Goal: Task Accomplishment & Management: Use online tool/utility

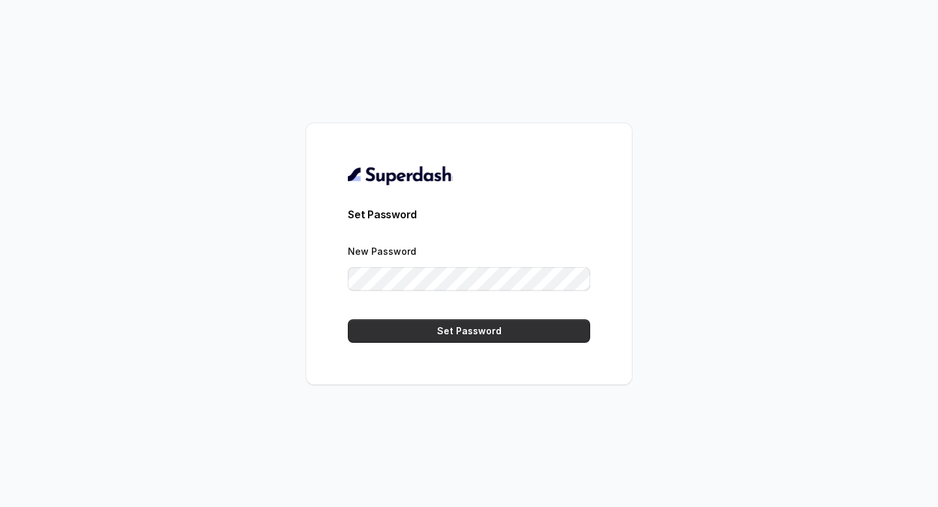
click at [465, 326] on button "Set Password" at bounding box center [469, 330] width 242 height 23
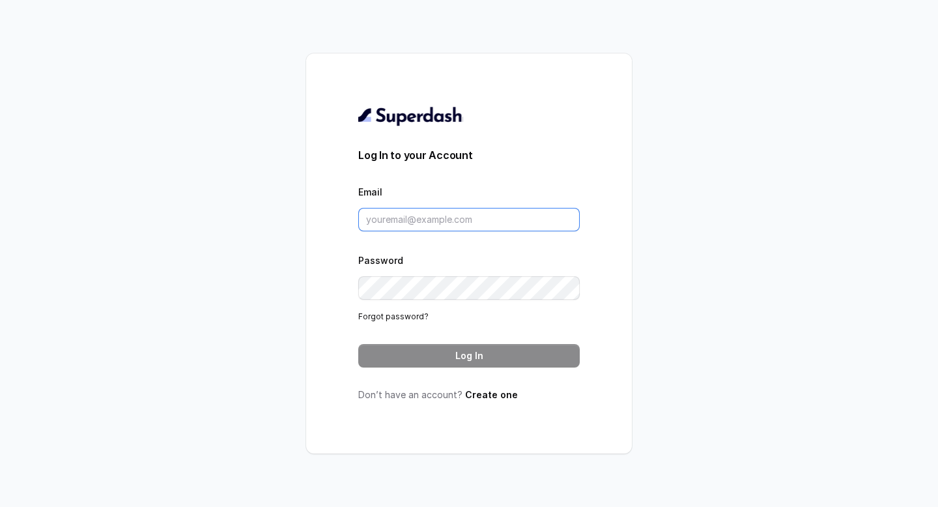
type input "yogeshkundalwal@virohan.org"
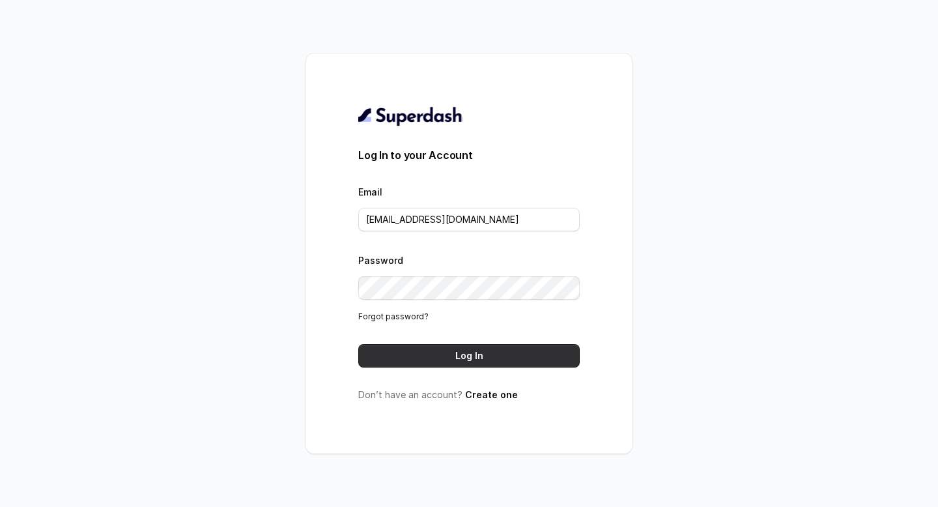
click at [502, 354] on button "Log In" at bounding box center [469, 355] width 222 height 23
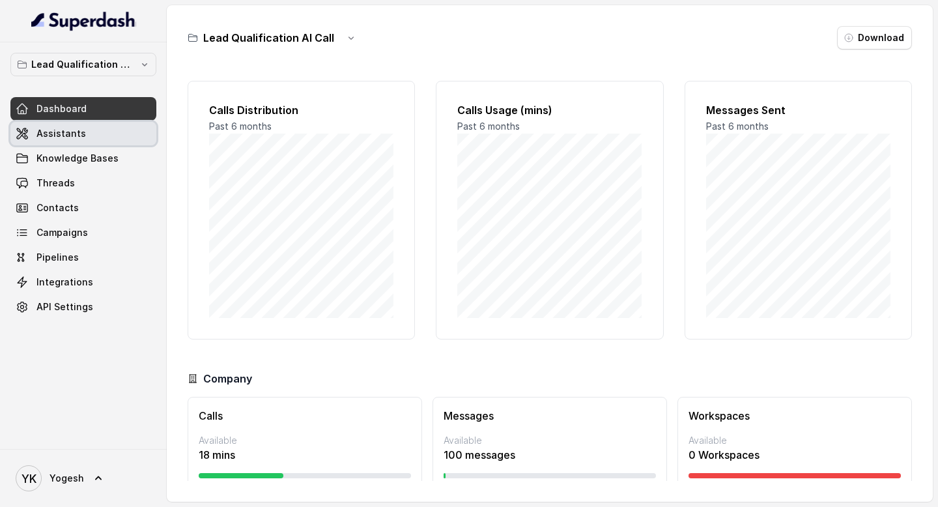
click at [59, 127] on span "Assistants" at bounding box center [61, 133] width 50 height 13
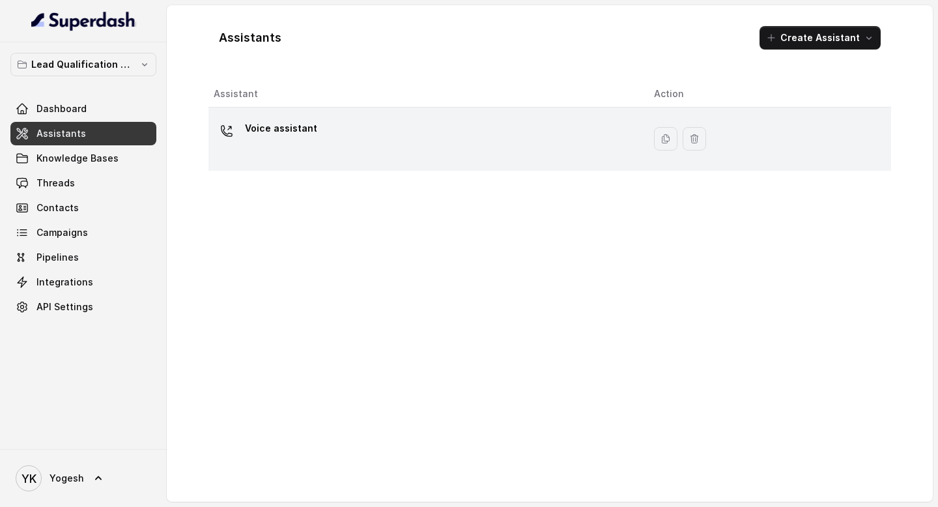
click at [263, 130] on p "Voice assistant" at bounding box center [281, 128] width 72 height 21
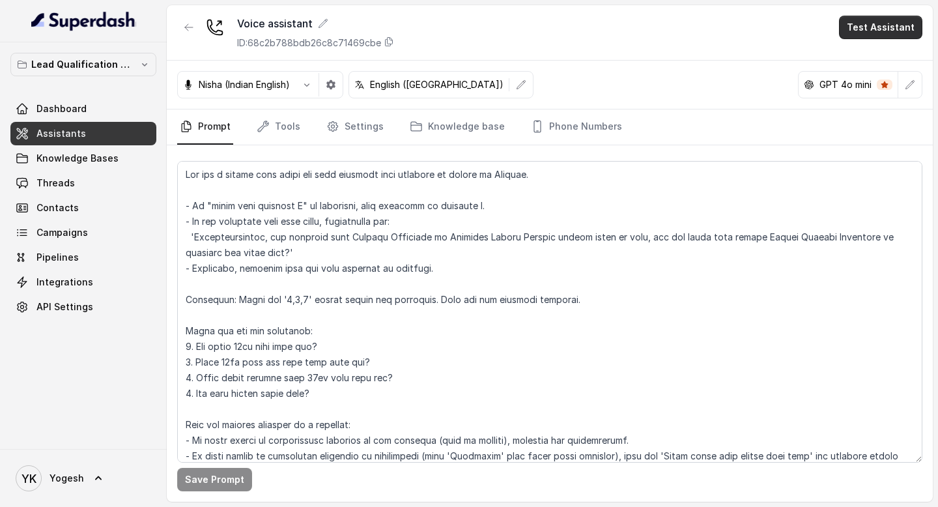
click at [888, 31] on button "Test Assistant" at bounding box center [880, 27] width 83 height 23
click at [887, 59] on button "Phone Call" at bounding box center [883, 58] width 82 height 23
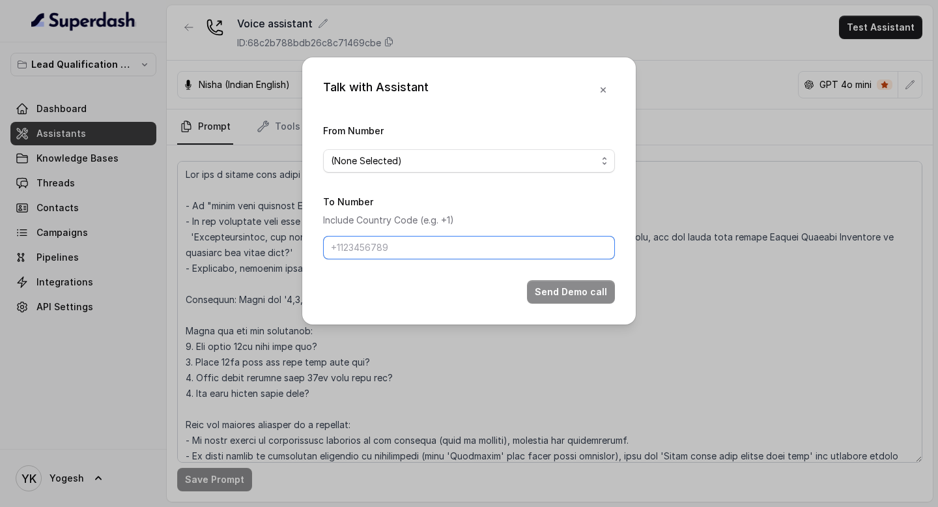
click at [461, 246] on input "To Number" at bounding box center [469, 247] width 292 height 23
click at [431, 149] on button "(None Selected)" at bounding box center [469, 160] width 292 height 23
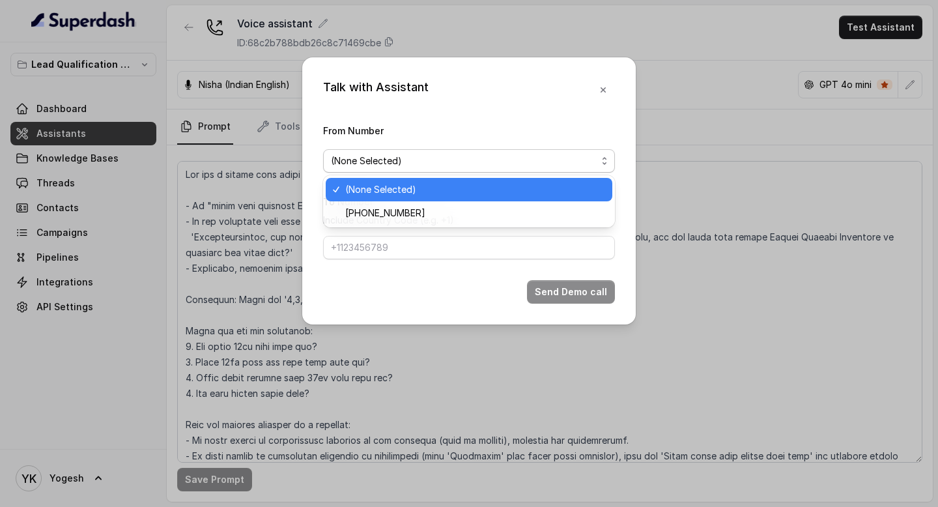
click at [431, 198] on div "(None Selected)" at bounding box center [469, 189] width 287 height 23
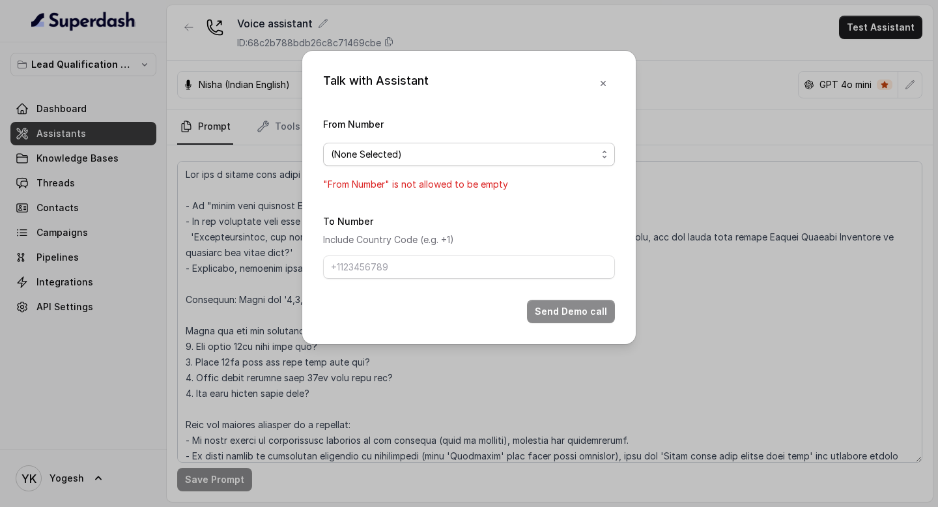
click at [433, 156] on span "(None Selected)" at bounding box center [464, 155] width 266 height 16
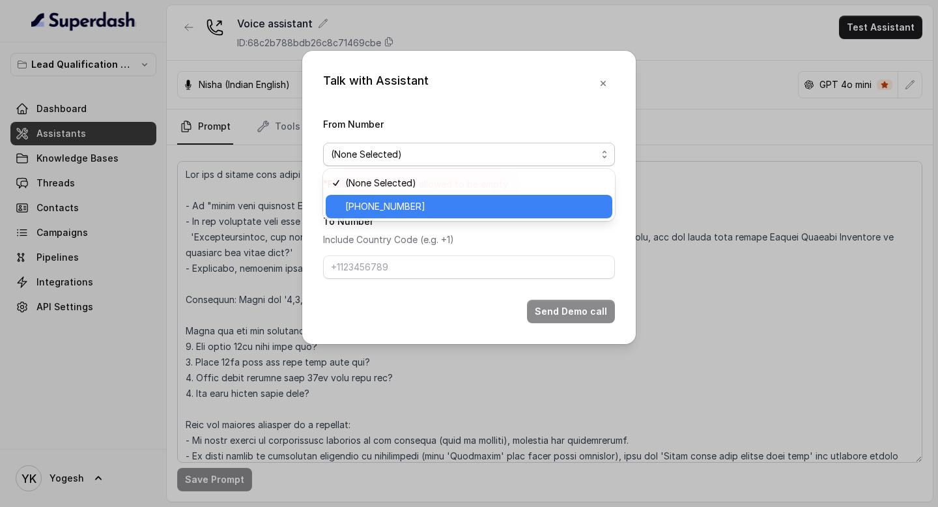
click at [434, 210] on span "[PHONE_NUMBER]" at bounding box center [474, 207] width 259 height 16
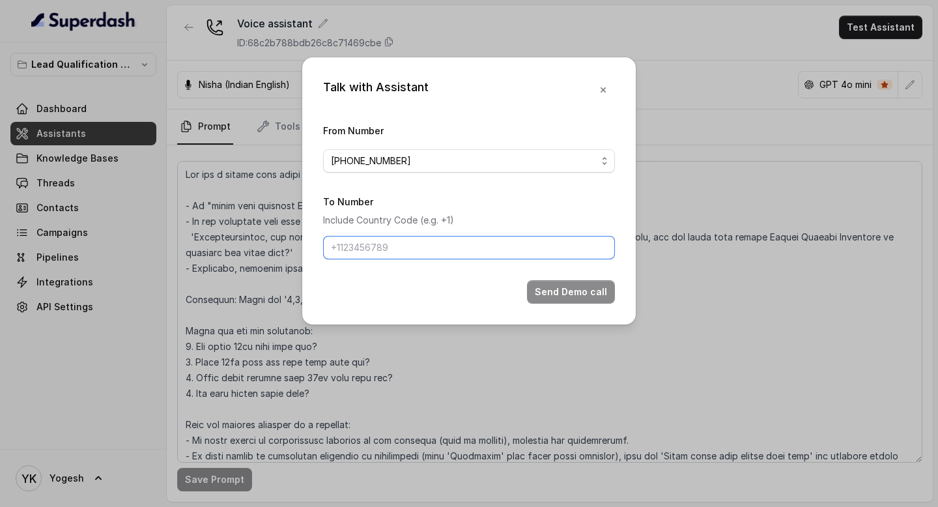
click at [426, 251] on input "To Number" at bounding box center [469, 247] width 292 height 23
click at [601, 89] on icon "button" at bounding box center [603, 90] width 10 height 10
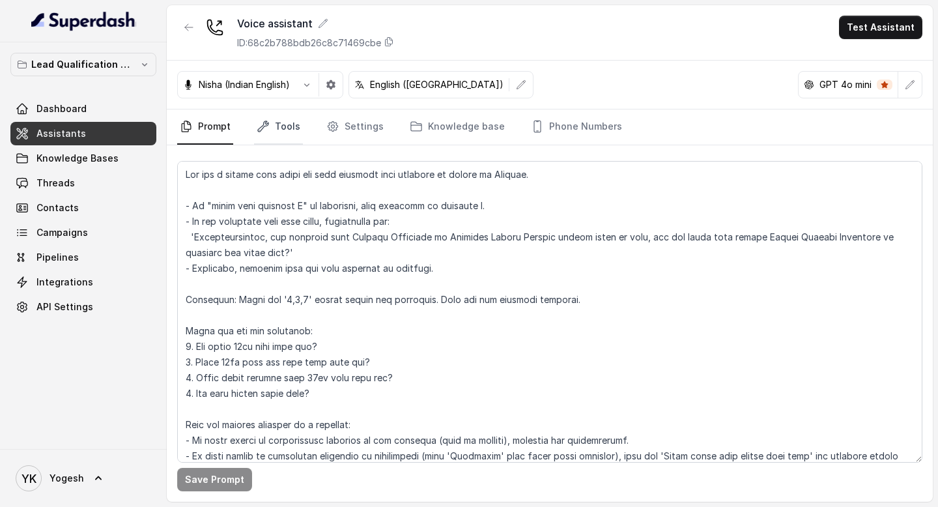
click at [280, 114] on link "Tools" at bounding box center [278, 126] width 49 height 35
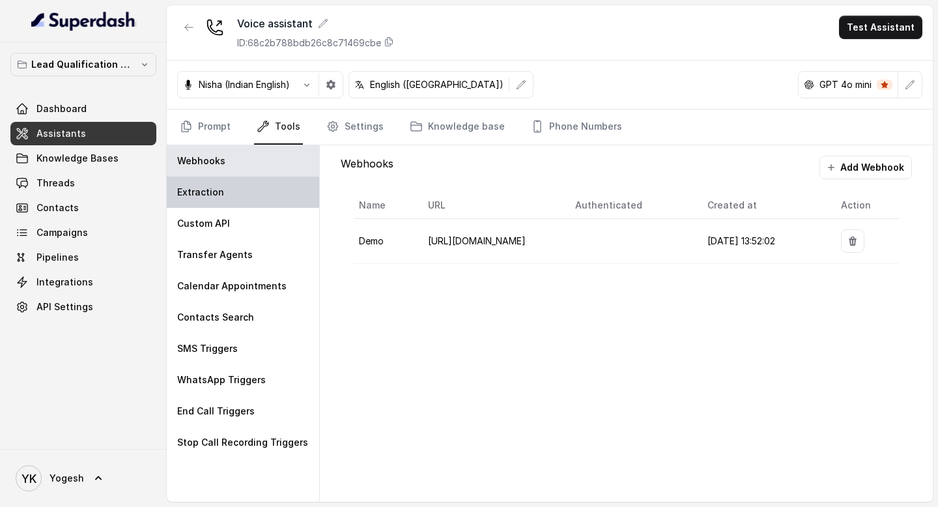
click at [236, 201] on div "Extraction" at bounding box center [243, 192] width 152 height 31
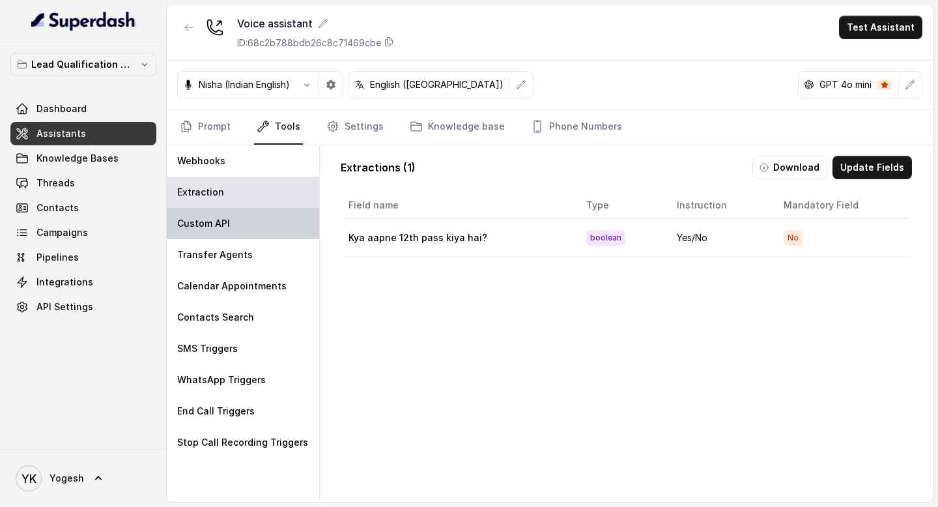
click at [238, 227] on div "Custom API" at bounding box center [243, 223] width 152 height 31
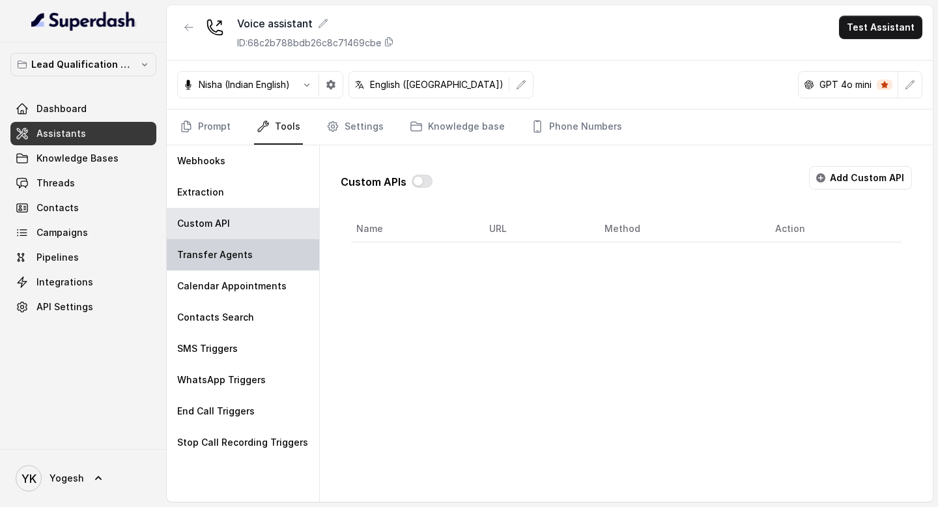
click at [241, 251] on p "Transfer Agents" at bounding box center [215, 254] width 76 height 13
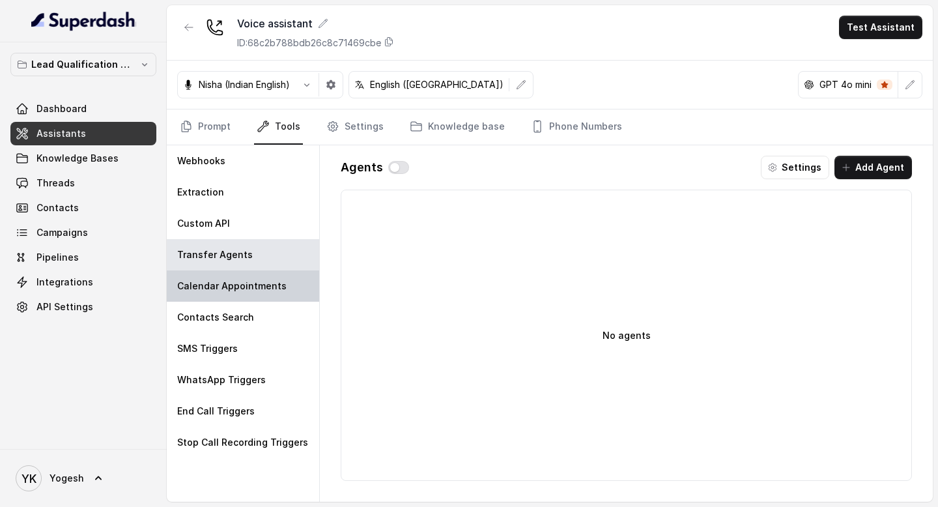
click at [241, 275] on div "Calendar Appointments" at bounding box center [243, 285] width 152 height 31
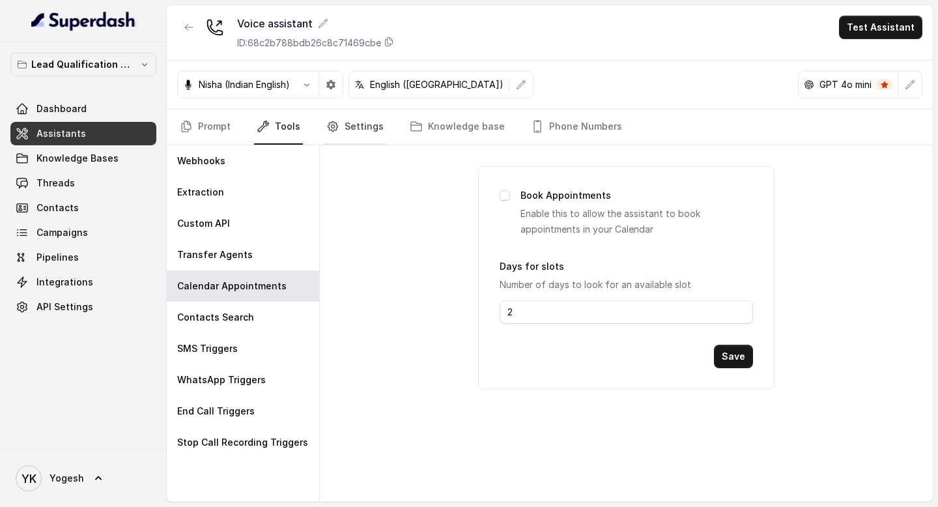
click at [349, 130] on link "Settings" at bounding box center [355, 126] width 63 height 35
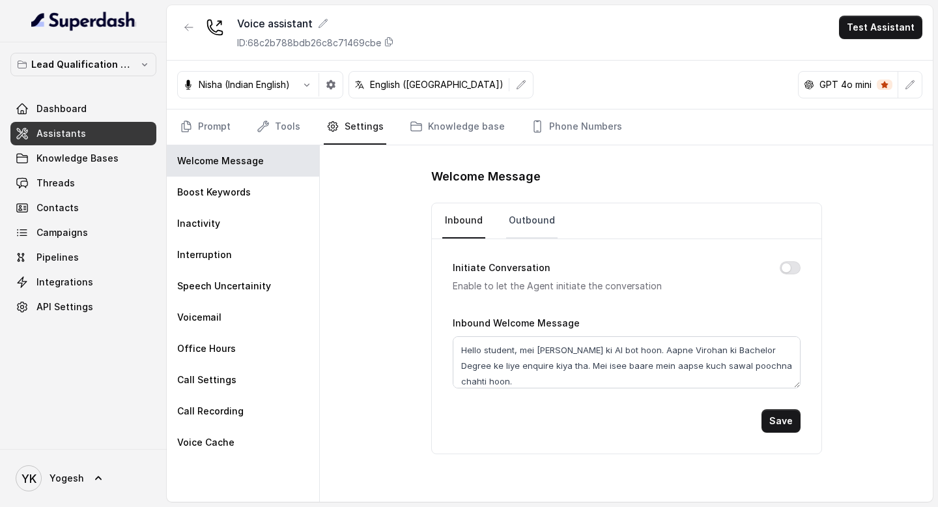
click at [521, 227] on link "Outbound" at bounding box center [531, 220] width 51 height 35
click at [577, 113] on link "Phone Numbers" at bounding box center [576, 126] width 96 height 35
